Goal: Obtain resource: Download file/media

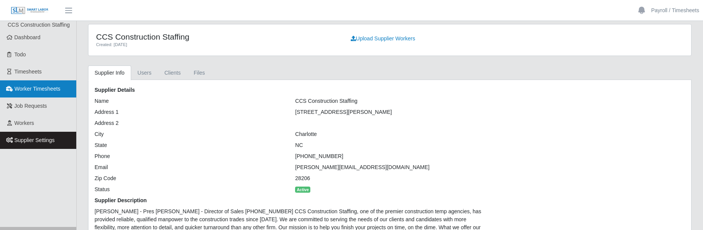
drag, startPoint x: 42, startPoint y: 77, endPoint x: 64, endPoint y: 81, distance: 22.5
click at [42, 77] on link "Timesheets" at bounding box center [38, 71] width 76 height 17
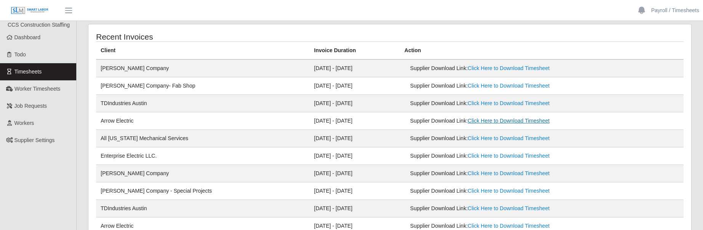
click at [473, 124] on link "Click Here to Download Timesheet" at bounding box center [509, 121] width 82 height 6
